Goal: Task Accomplishment & Management: Manage account settings

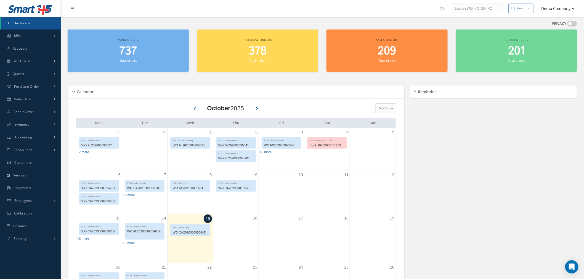
click at [556, 9] on button "Demo Company" at bounding box center [555, 8] width 39 height 11
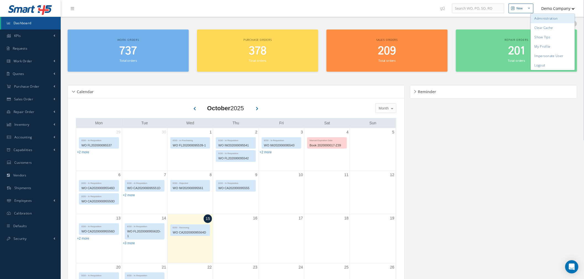
click at [550, 19] on link "Administration" at bounding box center [552, 18] width 44 height 9
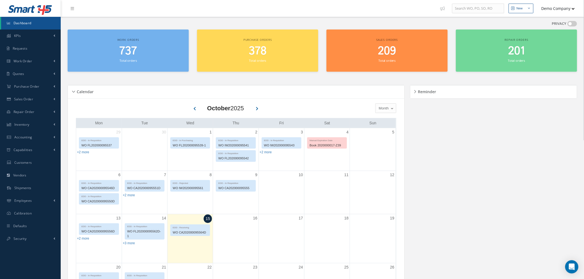
click at [552, 10] on button "Demo Company" at bounding box center [555, 8] width 39 height 11
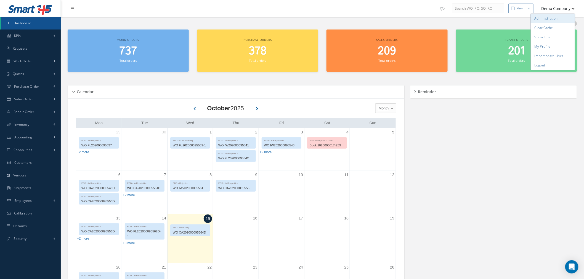
click at [552, 21] on link "Administration" at bounding box center [552, 18] width 44 height 9
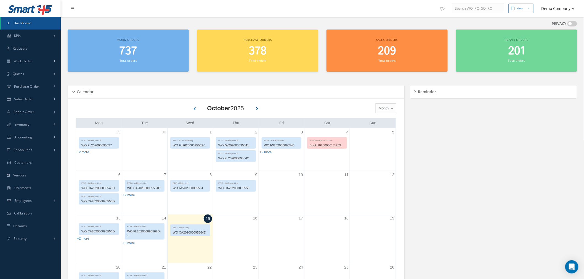
click at [553, 12] on button "Demo Company" at bounding box center [555, 8] width 39 height 11
click at [49, 135] on link "Accounting" at bounding box center [30, 137] width 61 height 13
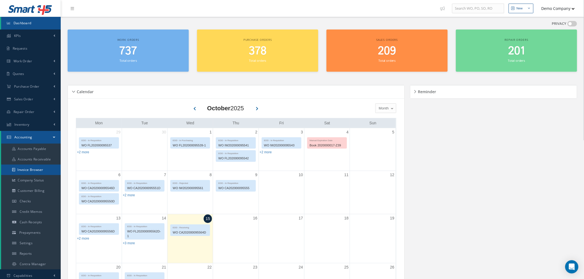
click at [48, 172] on link "Invoice Browser" at bounding box center [31, 170] width 60 height 10
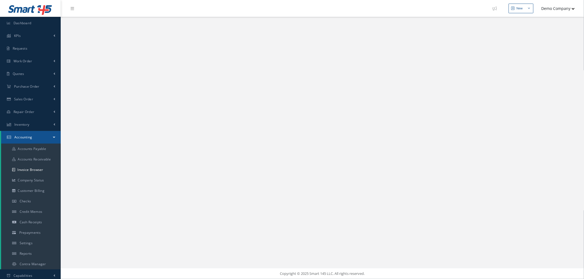
select select "25"
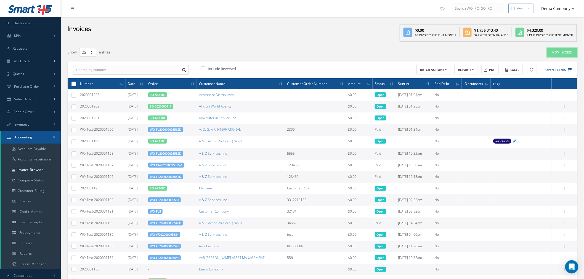
click at [554, 54] on link "New Invoice" at bounding box center [562, 53] width 30 height 10
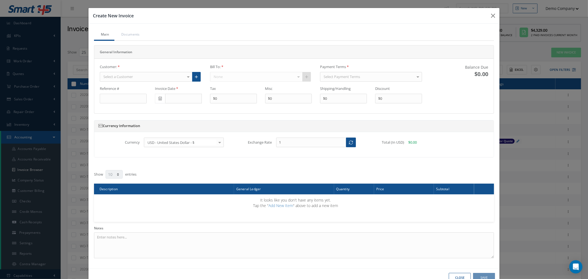
click at [140, 78] on div "Select a Customer" at bounding box center [146, 77] width 93 height 10
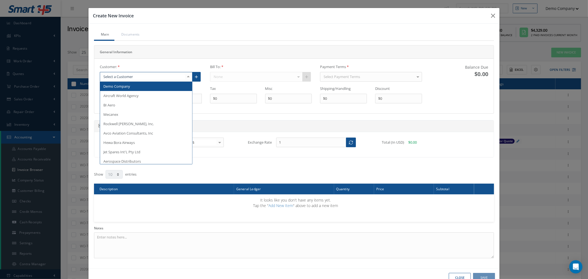
click at [113, 87] on span "Demo Company" at bounding box center [116, 86] width 27 height 5
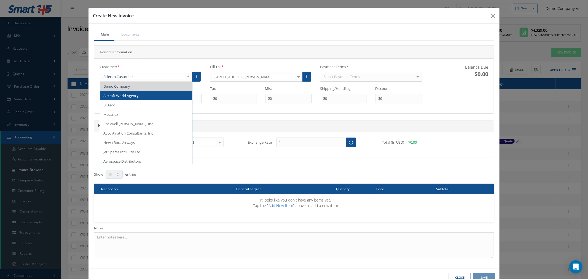
click at [127, 96] on span "Aircraft World Agency" at bounding box center [120, 95] width 35 height 5
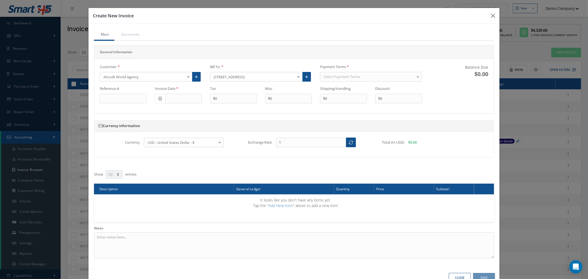
drag, startPoint x: 351, startPoint y: 74, endPoint x: 354, endPoint y: 85, distance: 11.5
click at [351, 73] on div "Select Payment Terms" at bounding box center [371, 77] width 102 height 10
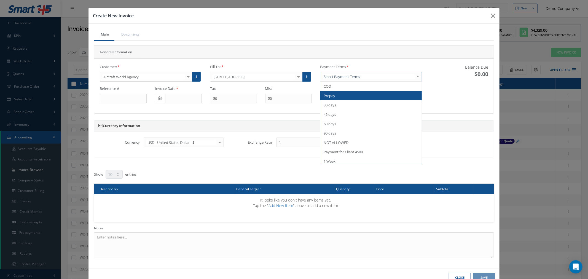
click at [333, 95] on span "Prepay" at bounding box center [370, 95] width 101 height 9
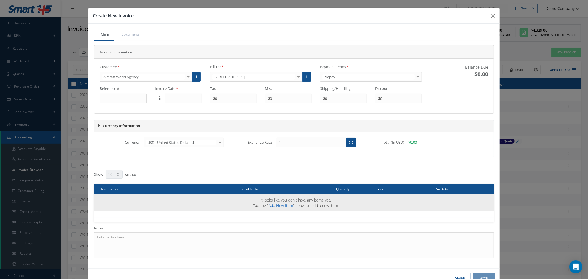
click at [278, 203] on link "Add New Item" at bounding box center [281, 205] width 25 height 5
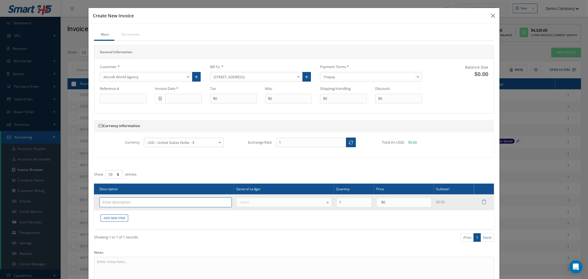
click at [130, 203] on input "text" at bounding box center [166, 202] width 132 height 10
type input "test"
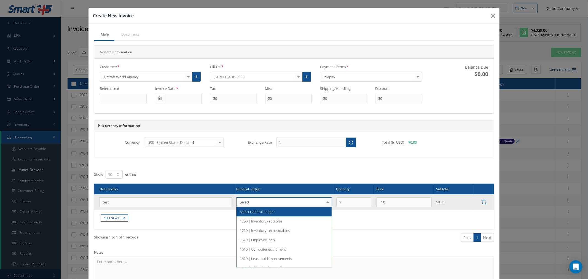
click at [255, 201] on div at bounding box center [284, 202] width 96 height 10
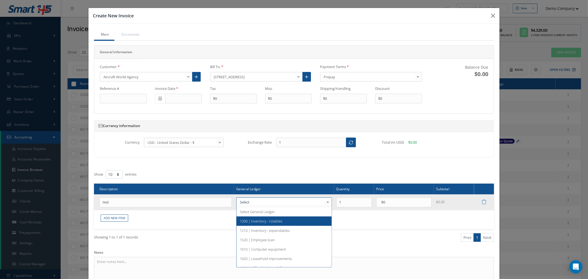
click at [254, 217] on span "1200 | Inventory - rotables" at bounding box center [284, 220] width 95 height 9
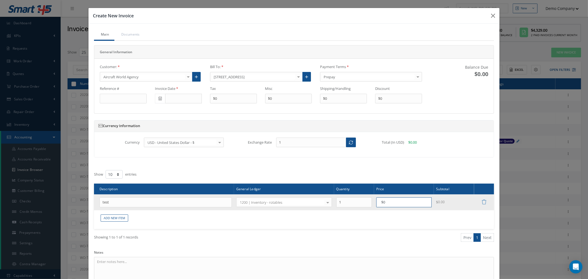
drag, startPoint x: 399, startPoint y: 203, endPoint x: 360, endPoint y: 202, distance: 38.1
click at [360, 202] on tr "test 1200 | Inventory - rotables Select General Ledger 1200 | Inventory - rotab…" at bounding box center [294, 202] width 400 height 16
type input "$300"
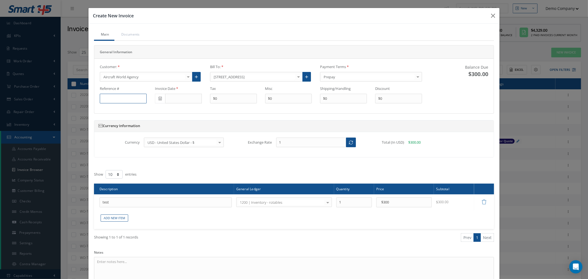
click at [114, 100] on input "text" at bounding box center [123, 99] width 47 height 10
type input "123456788900"
click at [185, 100] on input "text" at bounding box center [183, 99] width 37 height 10
click at [184, 142] on td "15" at bounding box center [183, 142] width 8 height 8
type input "[DATE]"
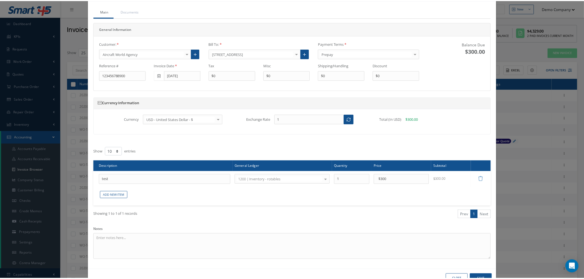
scroll to position [41, 0]
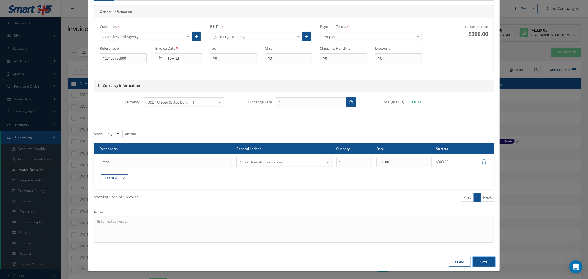
click at [480, 260] on button "Save" at bounding box center [484, 262] width 22 height 10
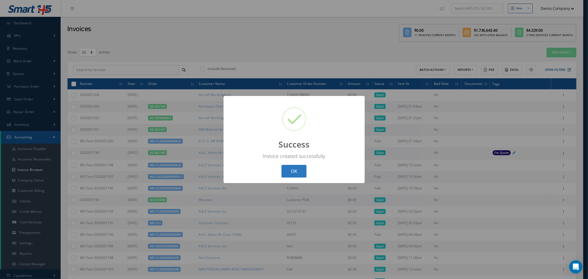
click at [291, 169] on button "OK" at bounding box center [294, 171] width 25 height 13
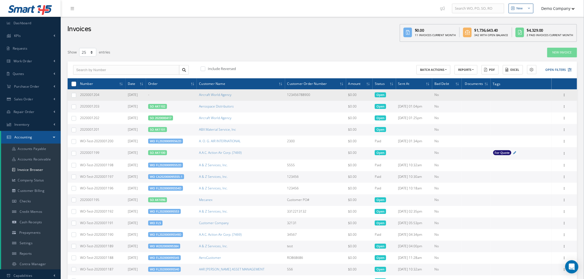
drag, startPoint x: 101, startPoint y: 97, endPoint x: 93, endPoint y: 93, distance: 8.5
click at [81, 95] on td "2020001204" at bounding box center [102, 95] width 48 height 12
click at [93, 95] on span "2020001204" at bounding box center [89, 94] width 19 height 5
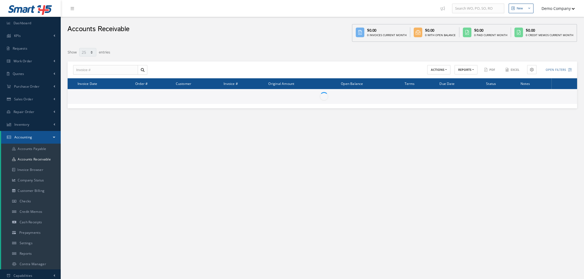
select select "25"
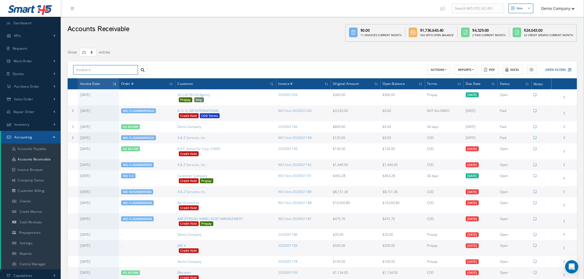
click at [101, 72] on input "text" at bounding box center [105, 70] width 65 height 10
paste input "2020001204"
type input "2020001204"
click at [97, 79] on div "2020001204" at bounding box center [105, 80] width 59 height 6
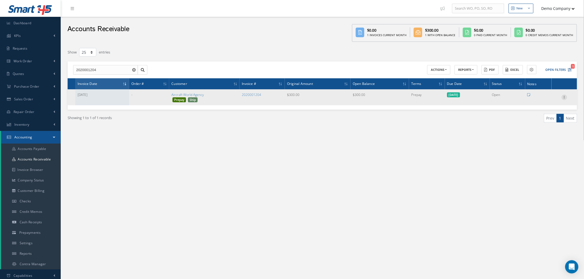
click at [562, 97] on icon at bounding box center [564, 97] width 6 height 4
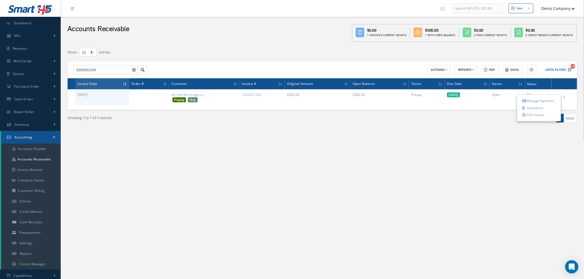
drag, startPoint x: 379, startPoint y: 138, endPoint x: 243, endPoint y: 127, distance: 136.7
click at [371, 139] on div "Show 10 25 50 100 entries 2020001204 ACTIONS Receive Payments Receive Payments …" at bounding box center [322, 96] width 515 height 103
click at [50, 172] on link "Invoice Browser" at bounding box center [31, 170] width 60 height 10
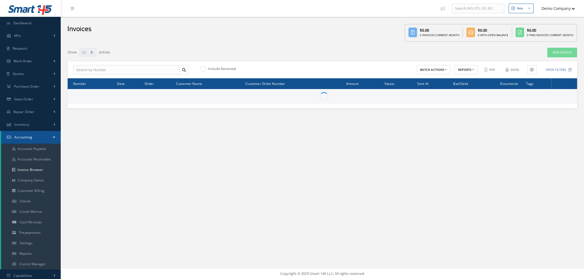
select select "25"
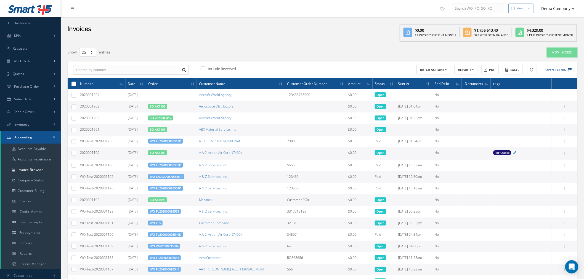
click at [574, 51] on link "New Invoice" at bounding box center [562, 53] width 30 height 10
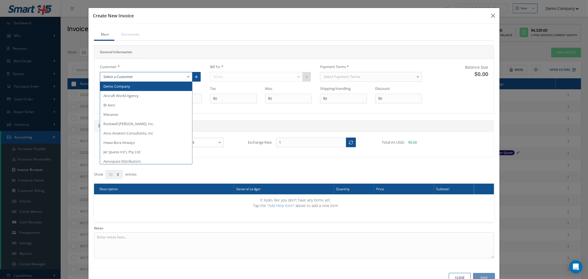
click at [156, 75] on div at bounding box center [146, 77] width 93 height 10
drag, startPoint x: 117, startPoint y: 96, endPoint x: 183, endPoint y: 89, distance: 65.8
click at [119, 97] on span "Aircraft World Agency" at bounding box center [120, 95] width 35 height 5
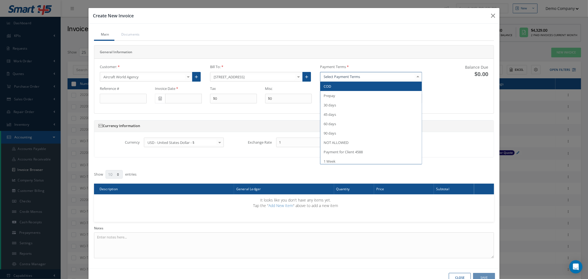
click at [348, 74] on div at bounding box center [371, 77] width 102 height 10
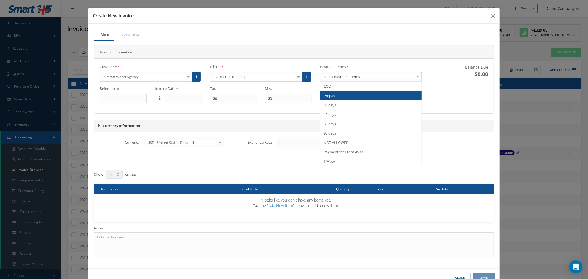
click at [349, 93] on span "Prepay" at bounding box center [370, 95] width 101 height 9
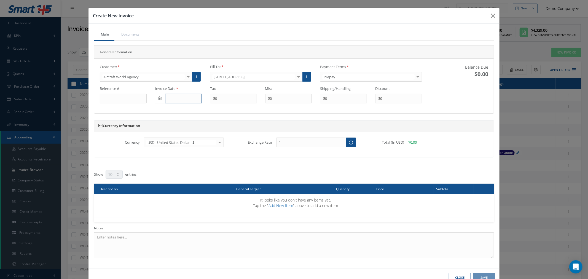
click at [176, 99] on input "text" at bounding box center [183, 99] width 37 height 10
click at [183, 143] on td "15" at bounding box center [183, 142] width 8 height 8
type input "[DATE]"
click at [122, 98] on input "text" at bounding box center [123, 99] width 47 height 10
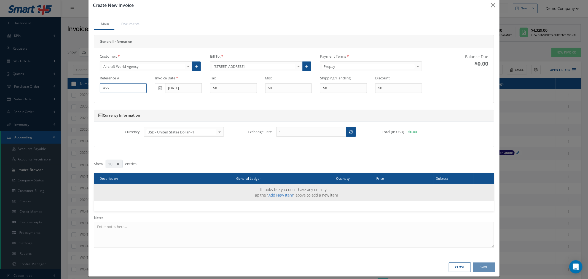
scroll to position [17, 0]
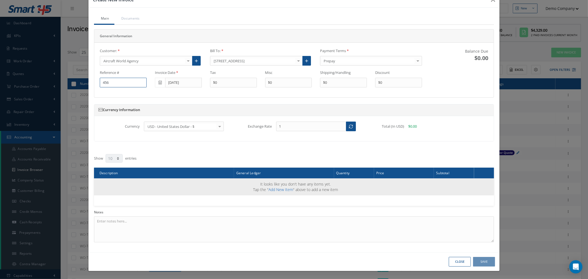
type input "456"
click at [281, 191] on link "Add New Item" at bounding box center [281, 189] width 25 height 5
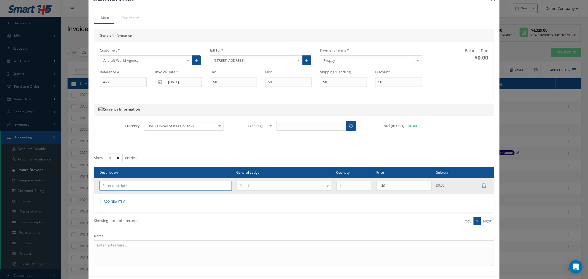
click at [138, 189] on input "text" at bounding box center [166, 186] width 132 height 10
type input "test"
click at [261, 184] on div "Select" at bounding box center [284, 186] width 96 height 10
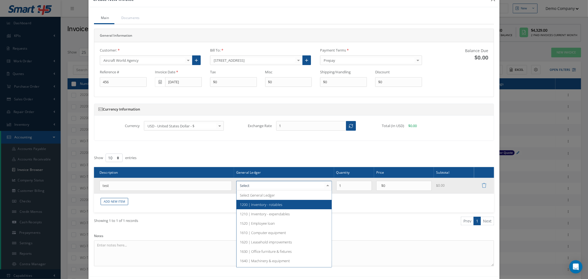
drag, startPoint x: 252, startPoint y: 205, endPoint x: 351, endPoint y: 188, distance: 101.0
click at [252, 205] on span "1200 | Inventory - rotables" at bounding box center [261, 204] width 42 height 5
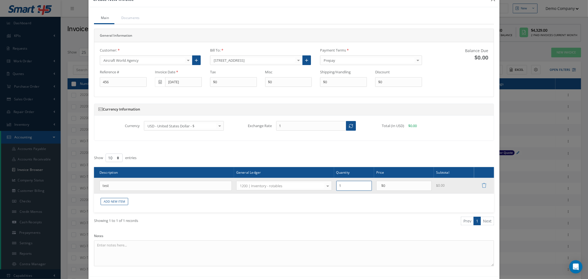
click at [362, 183] on input "1" at bounding box center [354, 186] width 36 height 10
type input "122"
click at [374, 188] on td "$0" at bounding box center [404, 186] width 60 height 16
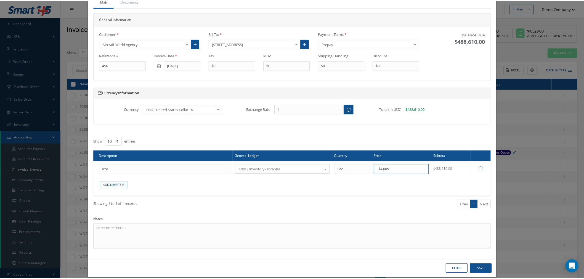
scroll to position [41, 0]
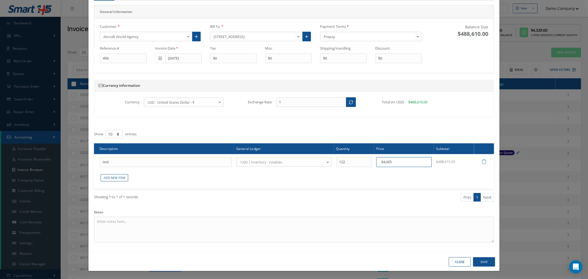
type input "$4,005"
click at [486, 262] on button "Save" at bounding box center [484, 262] width 22 height 10
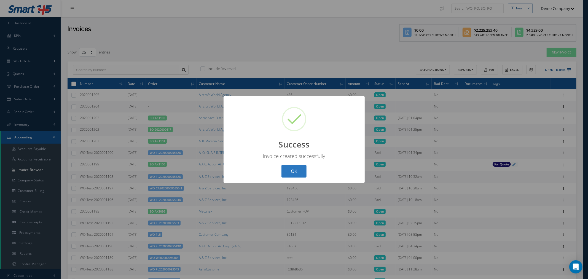
click at [297, 168] on button "OK" at bounding box center [294, 171] width 25 height 13
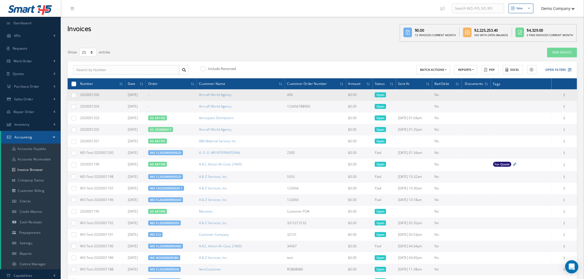
drag, startPoint x: 103, startPoint y: 94, endPoint x: 77, endPoint y: 97, distance: 26.0
click at [76, 98] on tr "2020001205 10/15/2025 - Aircraft World Agency 456 $0.00 Open No Add Tags Add Ta…" at bounding box center [322, 95] width 509 height 12
copy tr "2020001205"
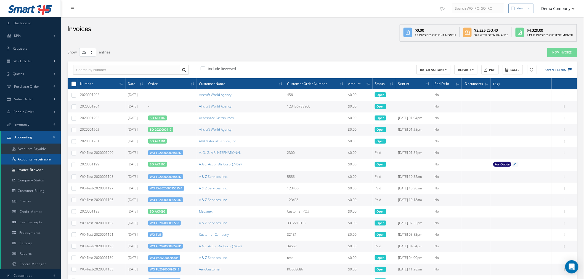
click at [44, 157] on link "Accounts Receivable" at bounding box center [31, 159] width 60 height 10
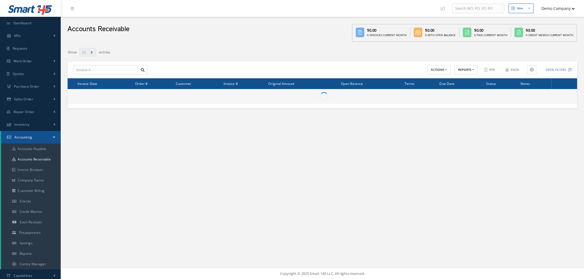
select select "25"
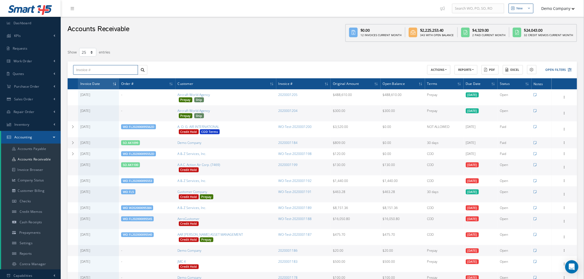
click at [104, 69] on input "text" at bounding box center [105, 70] width 65 height 10
paste input "2020001205"
click at [105, 79] on div "2020001205" at bounding box center [105, 80] width 59 height 6
type input "2020001205"
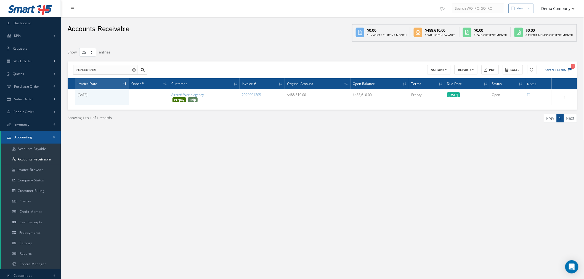
click at [403, 126] on div "Prev 1 Next" at bounding box center [451, 120] width 259 height 13
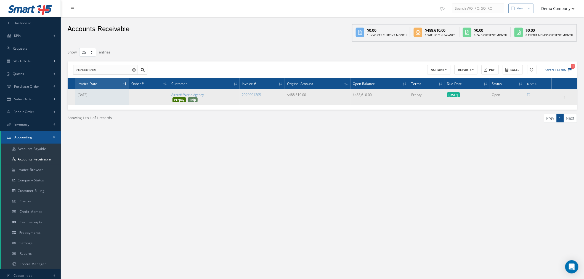
drag, startPoint x: 370, startPoint y: 95, endPoint x: 354, endPoint y: 96, distance: 15.7
click at [354, 96] on td "$488,610.00" at bounding box center [379, 97] width 58 height 16
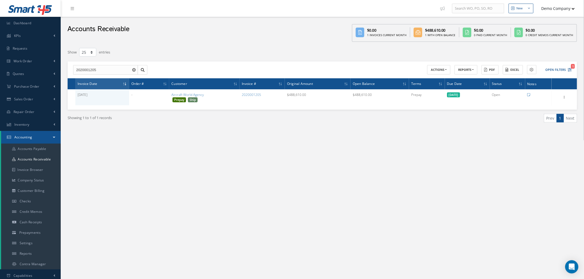
click at [371, 124] on div "Prev 1 Next" at bounding box center [451, 120] width 259 height 13
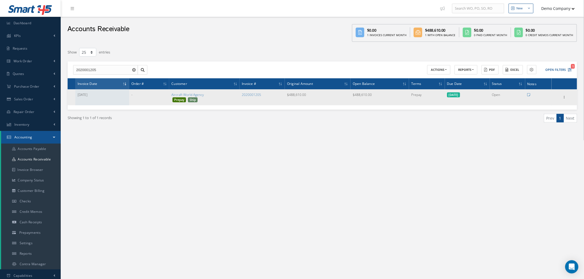
drag, startPoint x: 288, startPoint y: 95, endPoint x: 304, endPoint y: 95, distance: 16.0
click at [304, 95] on td "$488,610.00" at bounding box center [318, 97] width 66 height 16
click at [307, 97] on td "$488,610.00" at bounding box center [318, 97] width 66 height 16
click at [567, 96] on icon at bounding box center [564, 97] width 6 height 4
click at [555, 100] on link "Manage Payments" at bounding box center [539, 100] width 44 height 7
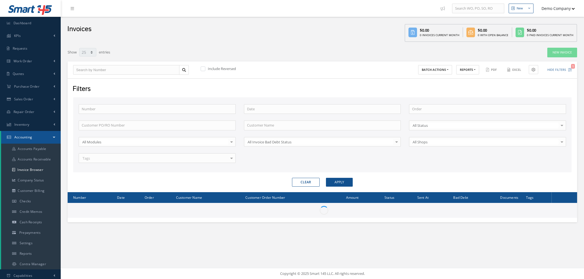
select select "25"
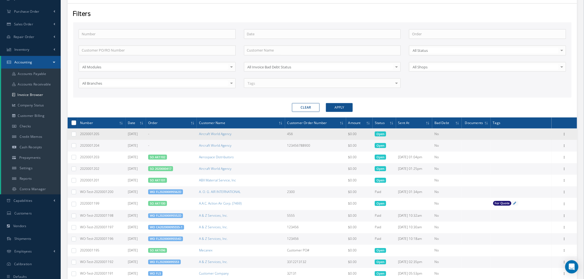
scroll to position [61, 0]
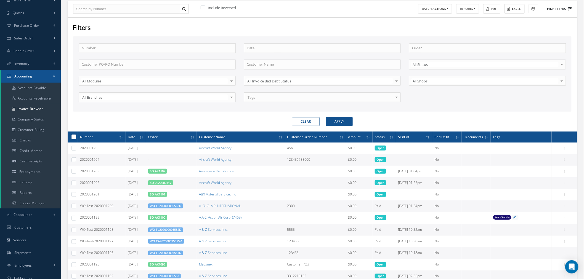
click at [571, 9] on icon at bounding box center [570, 9] width 4 height 4
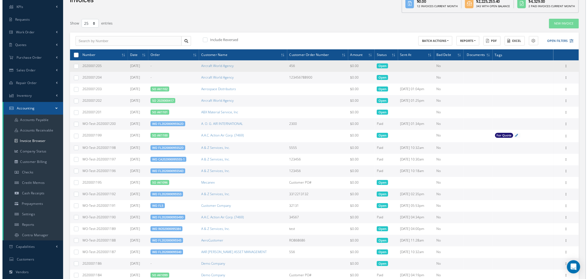
scroll to position [0, 0]
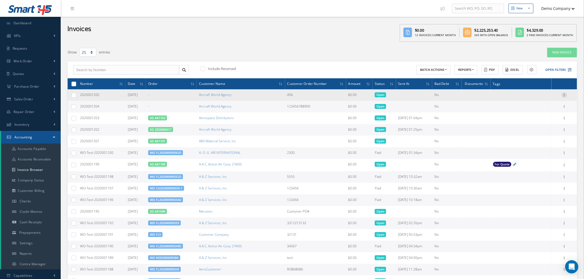
click at [564, 94] on icon at bounding box center [564, 94] width 6 height 4
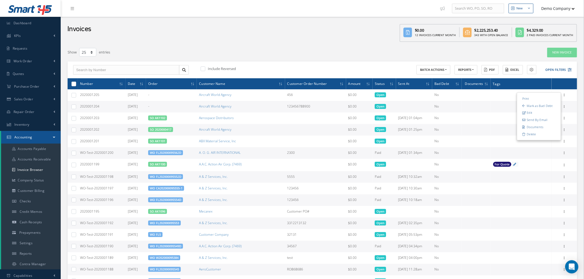
click at [409, 57] on div "New Invoice" at bounding box center [473, 52] width 216 height 10
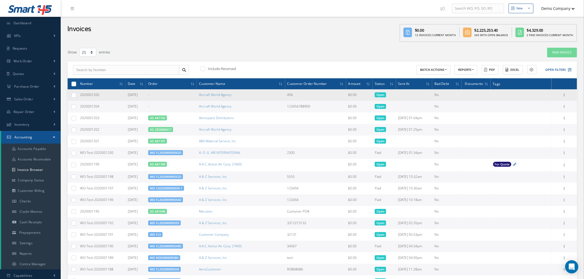
drag, startPoint x: 280, startPoint y: 95, endPoint x: 288, endPoint y: 96, distance: 7.8
click at [288, 96] on td "456" at bounding box center [315, 95] width 61 height 12
click at [299, 95] on td "456" at bounding box center [315, 95] width 61 height 12
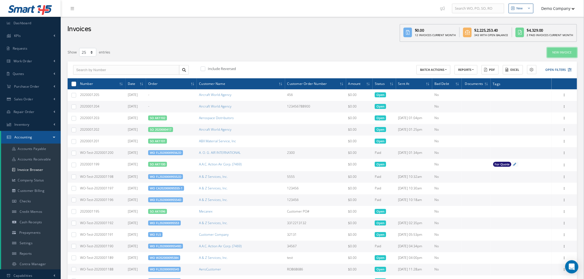
click at [550, 52] on link "New Invoice" at bounding box center [562, 53] width 30 height 10
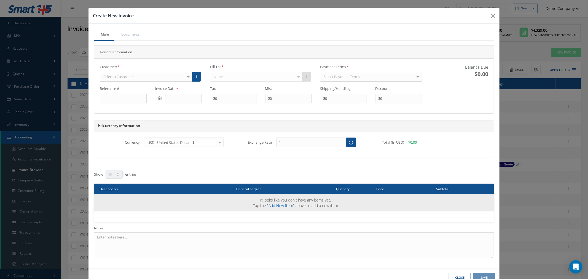
click at [279, 205] on link "Add New Item" at bounding box center [281, 205] width 25 height 5
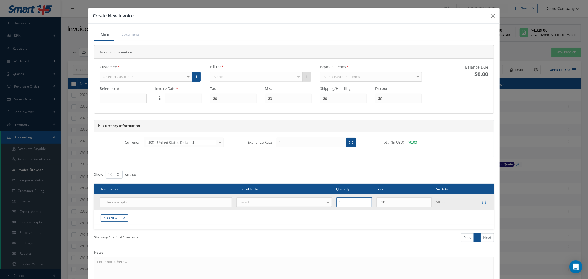
drag, startPoint x: 347, startPoint y: 205, endPoint x: 329, endPoint y: 205, distance: 17.9
click at [329, 205] on tr "Select Select General Ledger 1200 | Inventory - rotables 1210 | Inventory - exp…" at bounding box center [294, 202] width 400 height 16
click at [340, 208] on td "1" at bounding box center [354, 202] width 40 height 16
click at [343, 203] on input "1" at bounding box center [354, 202] width 36 height 10
click at [403, 202] on input "$0" at bounding box center [404, 202] width 56 height 10
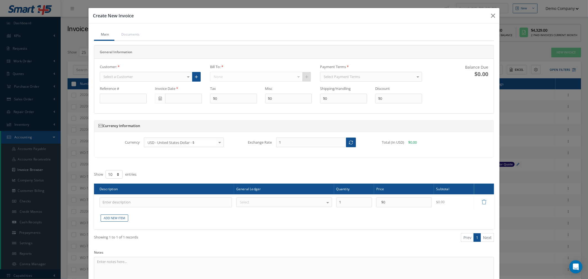
drag, startPoint x: 543, startPoint y: 134, endPoint x: 391, endPoint y: 108, distance: 154.5
click at [543, 134] on div "Create New Invoice Main Documents General Information Customer: Select a Custom…" at bounding box center [294, 139] width 588 height 279
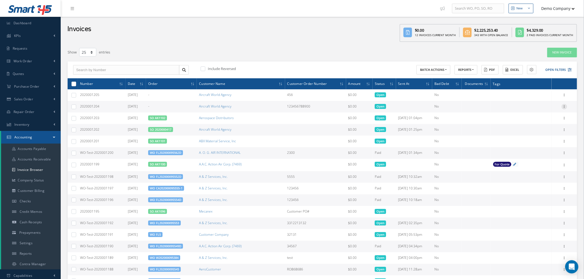
click at [563, 108] on div at bounding box center [564, 107] width 6 height 6
click at [546, 124] on link "Edit" at bounding box center [539, 124] width 44 height 7
type input "123456788900"
type input "[DATE]"
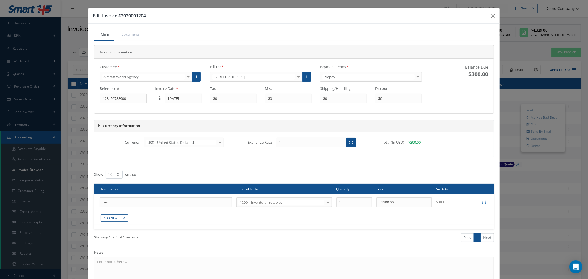
click at [524, 178] on div "Edit Invoice #2020001204 Main Documents General Information Customer: Aircraft …" at bounding box center [294, 139] width 588 height 279
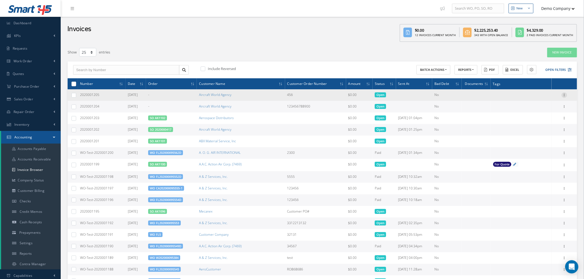
click at [565, 93] on icon at bounding box center [564, 94] width 6 height 4
click at [542, 114] on link "Edit" at bounding box center [539, 112] width 44 height 7
type input "456"
type input "[DATE]"
